Goal: Navigation & Orientation: Find specific page/section

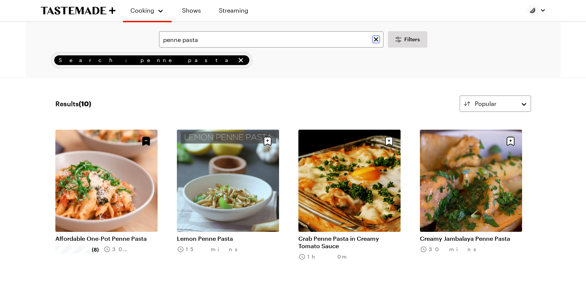
click at [378, 39] on icon "Clear search" at bounding box center [375, 39] width 7 height 7
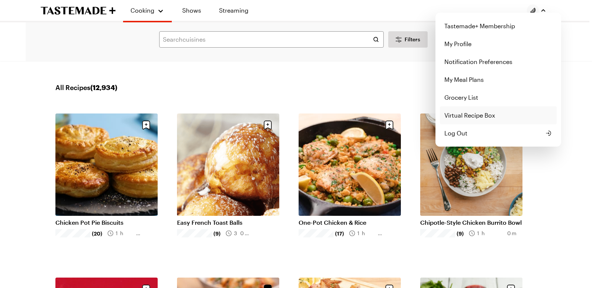
click at [465, 111] on link "Virtual Recipe Box" at bounding box center [498, 115] width 117 height 18
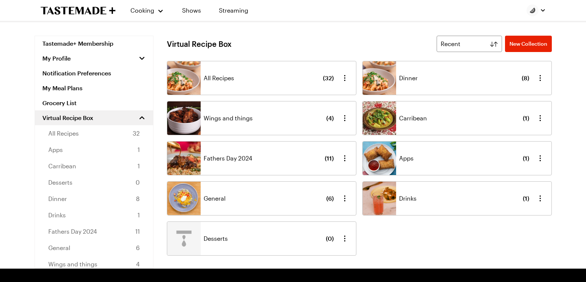
click at [399, 72] on div "Dinner ( 8 )" at bounding box center [464, 77] width 130 height 33
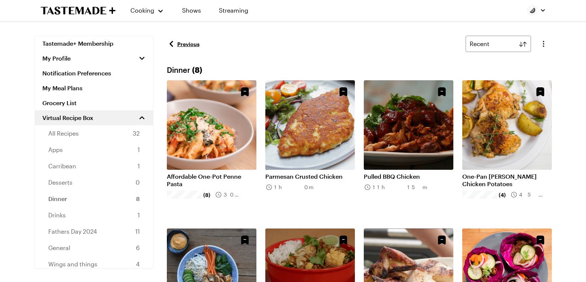
click at [177, 43] on link "Previous" at bounding box center [183, 43] width 33 height 9
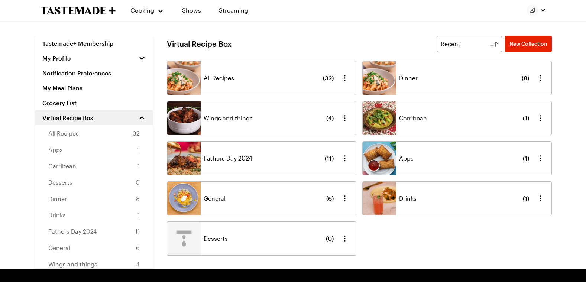
click at [293, 161] on div "Fathers Day 2024 ( 11 )" at bounding box center [269, 158] width 130 height 33
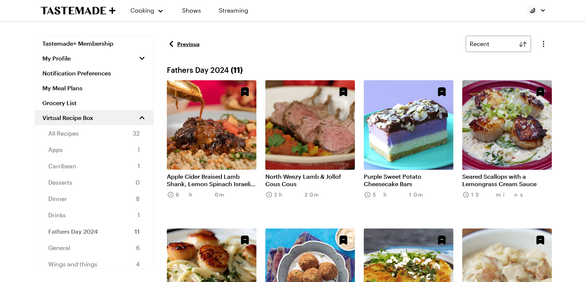
click at [378, 29] on main "Tastemade+ Membership My Profile Notification Preferences My Meal Plans Grocery…" at bounding box center [293, 282] width 535 height 521
